Goal: Task Accomplishment & Management: Use online tool/utility

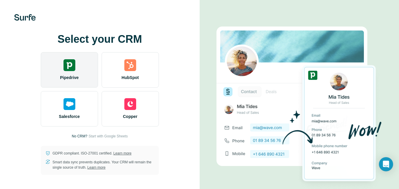
click at [68, 74] on div "Pipedrive" at bounding box center [69, 69] width 57 height 35
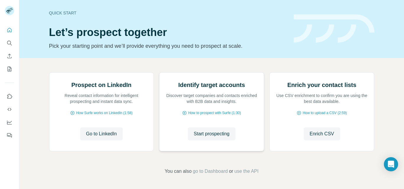
scroll to position [59, 0]
click at [13, 67] on button "My lists" at bounding box center [9, 69] width 9 height 11
